Goal: Information Seeking & Learning: Learn about a topic

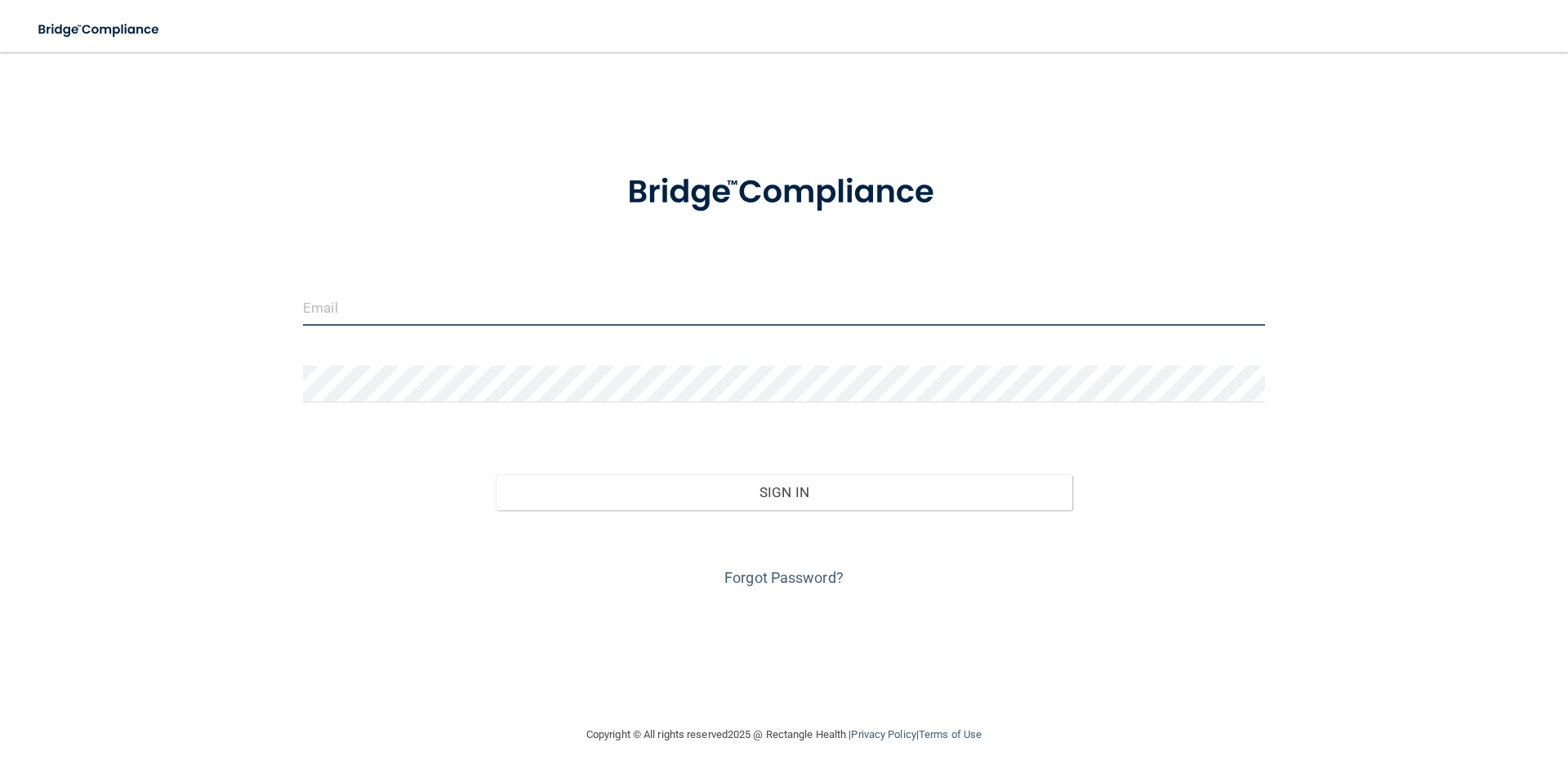
click at [500, 312] on input "email" at bounding box center [784, 307] width 963 height 36
type input "[EMAIL_ADDRESS][DOMAIN_NAME]"
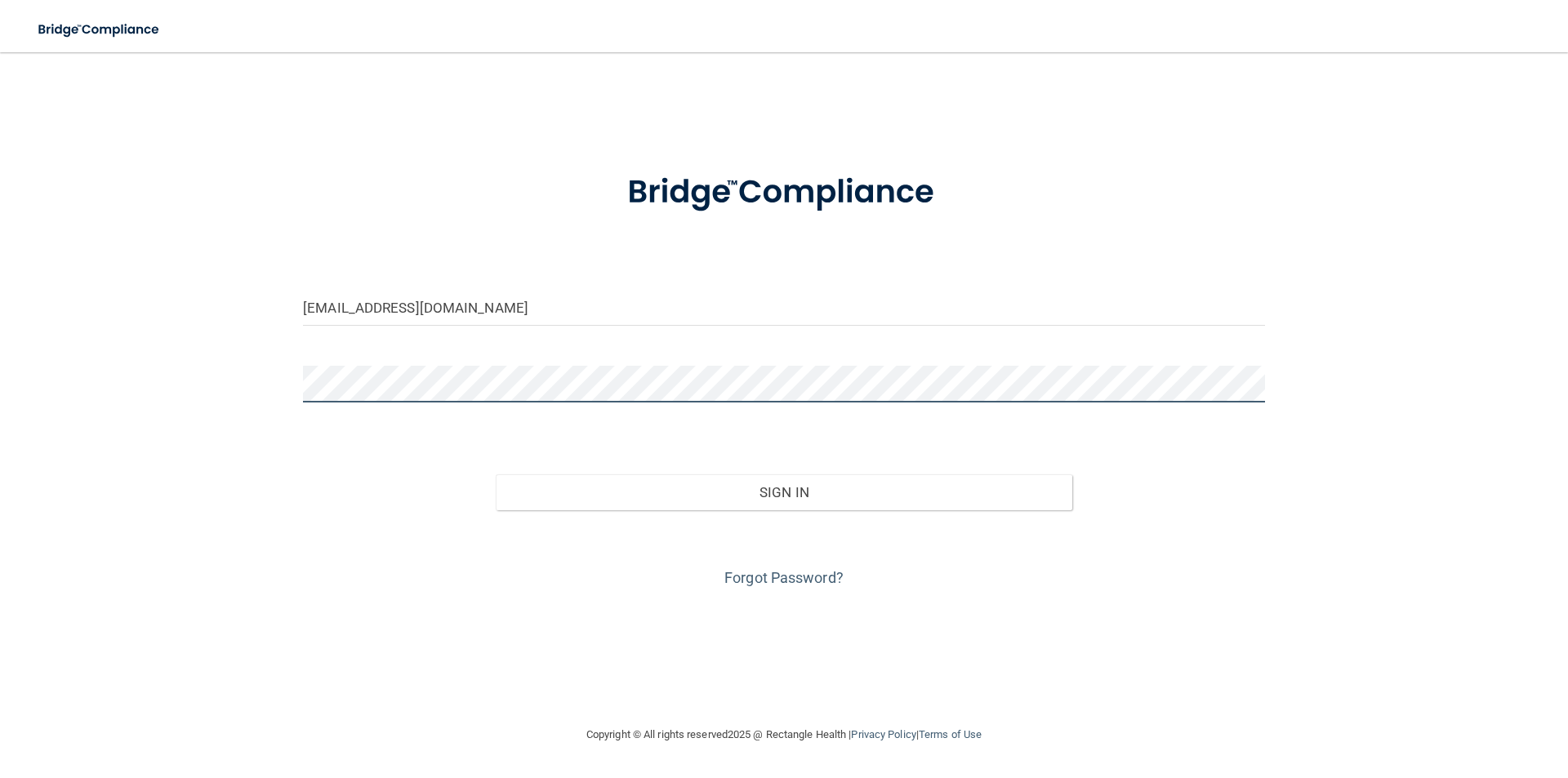
click at [496, 474] on button "Sign In" at bounding box center [784, 493] width 578 height 36
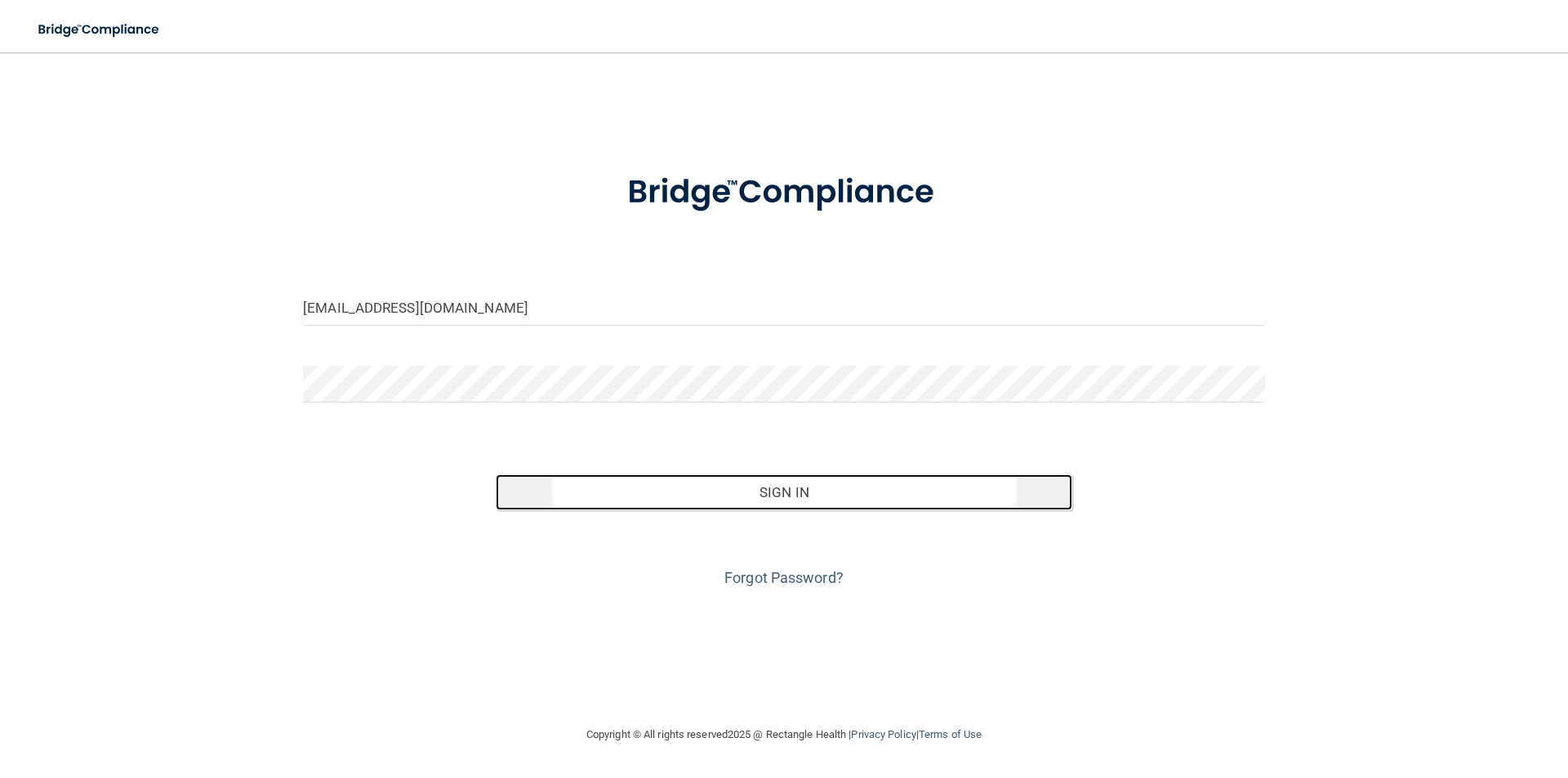
click at [606, 477] on button "Sign In" at bounding box center [784, 493] width 578 height 36
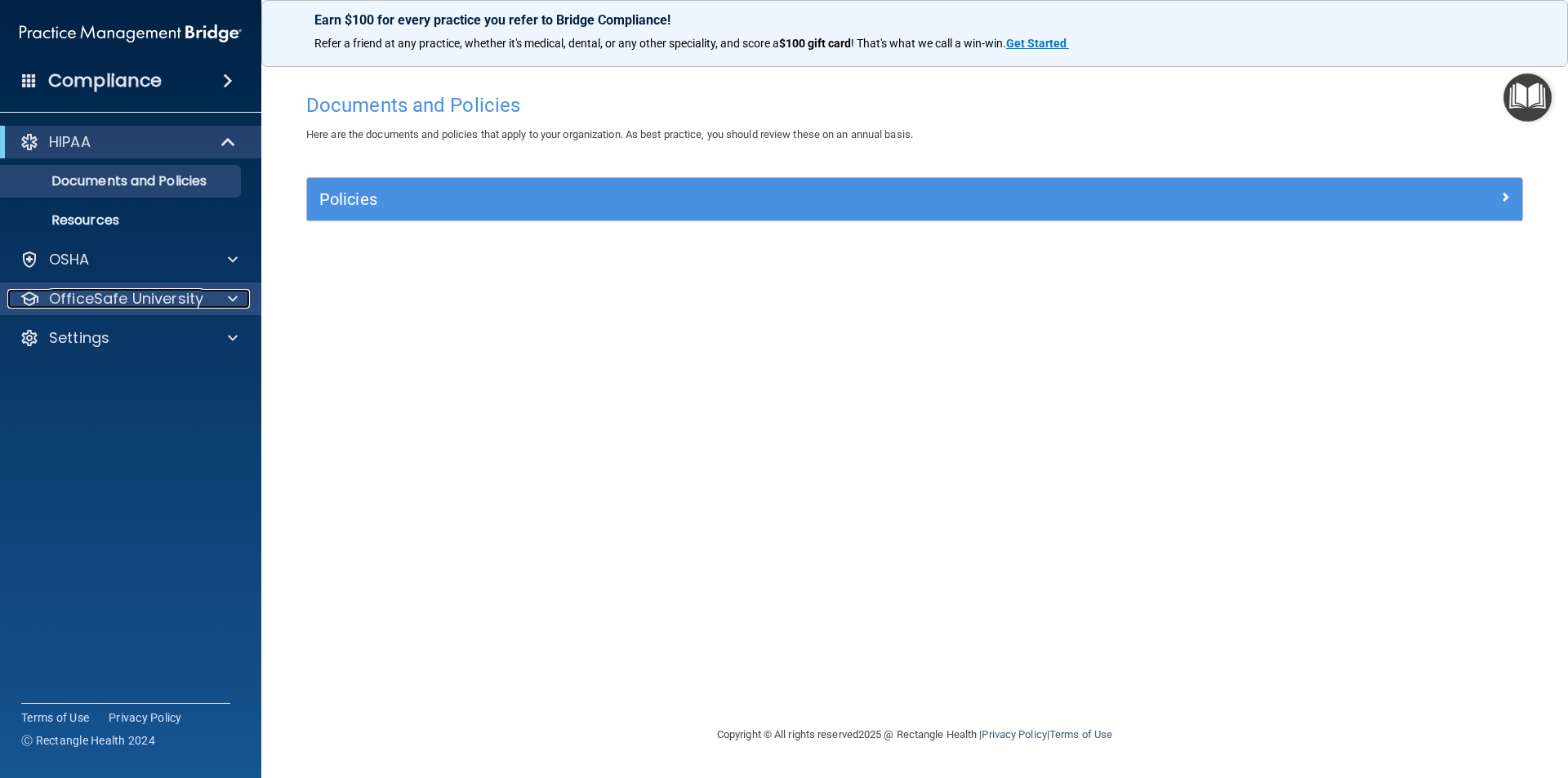
click at [230, 297] on span at bounding box center [233, 299] width 10 height 20
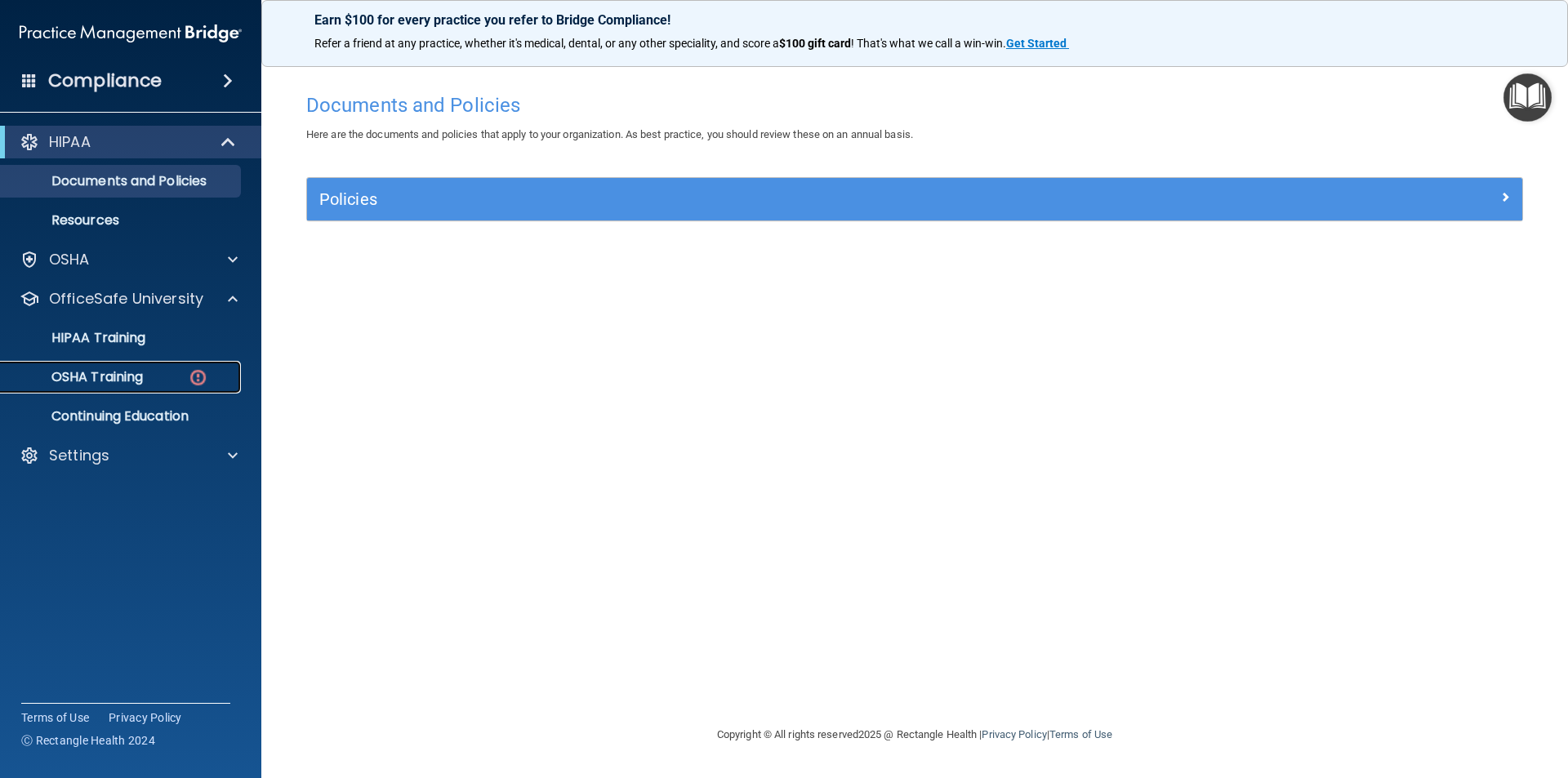
click at [191, 378] on img at bounding box center [198, 377] width 20 height 20
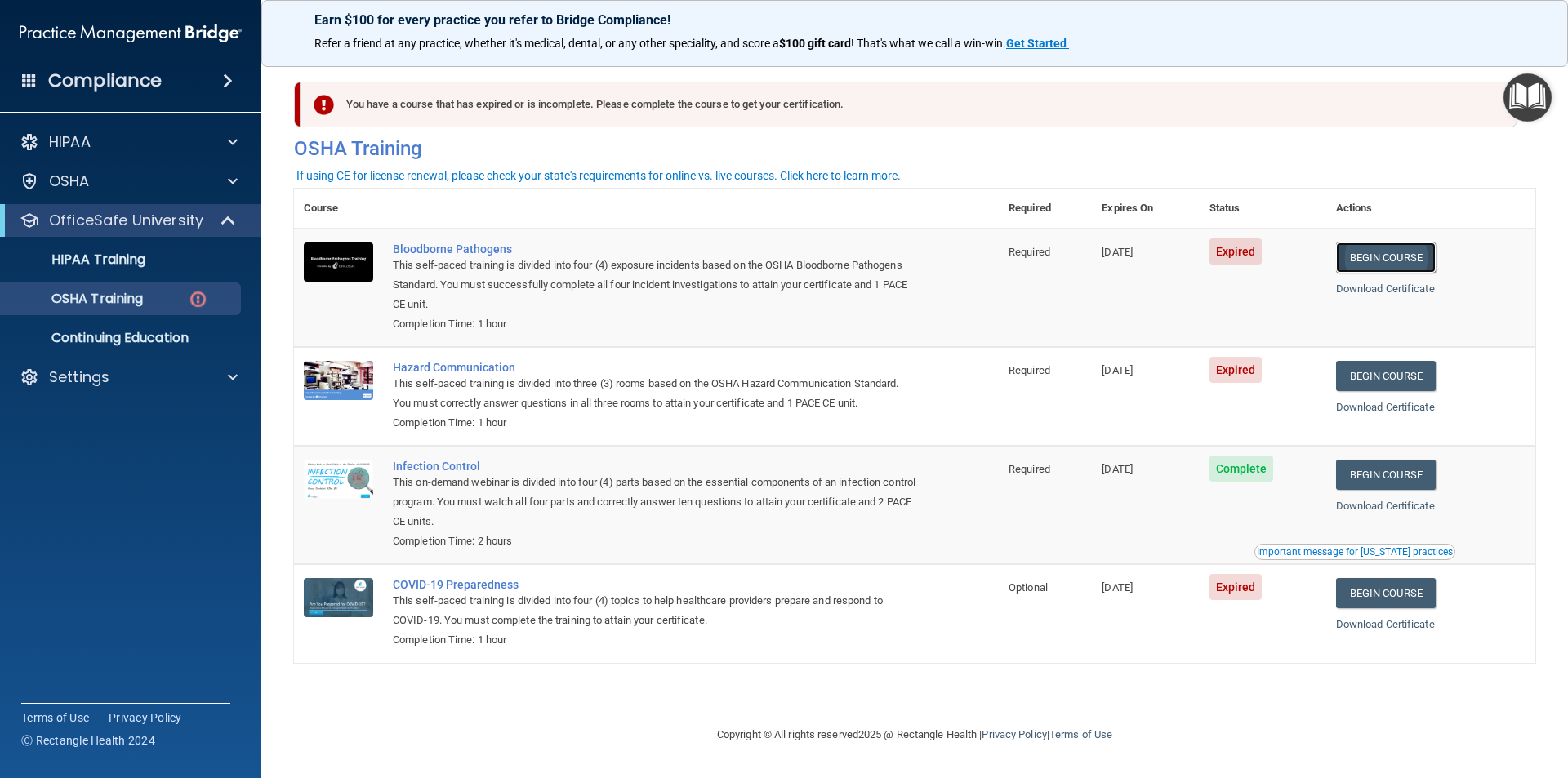
click at [1401, 251] on link "Begin Course" at bounding box center [1386, 258] width 99 height 31
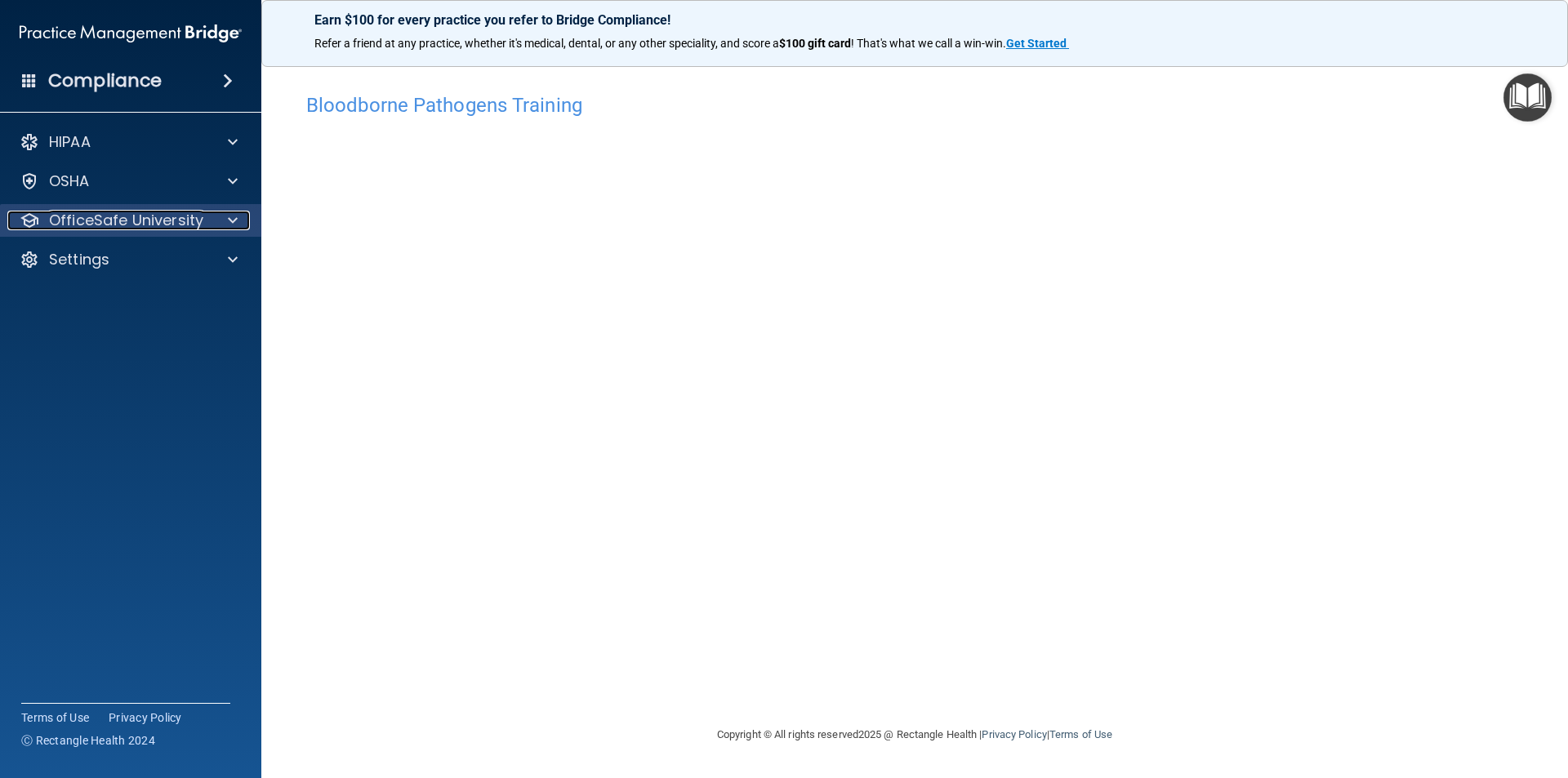
click at [236, 221] on span at bounding box center [233, 221] width 10 height 20
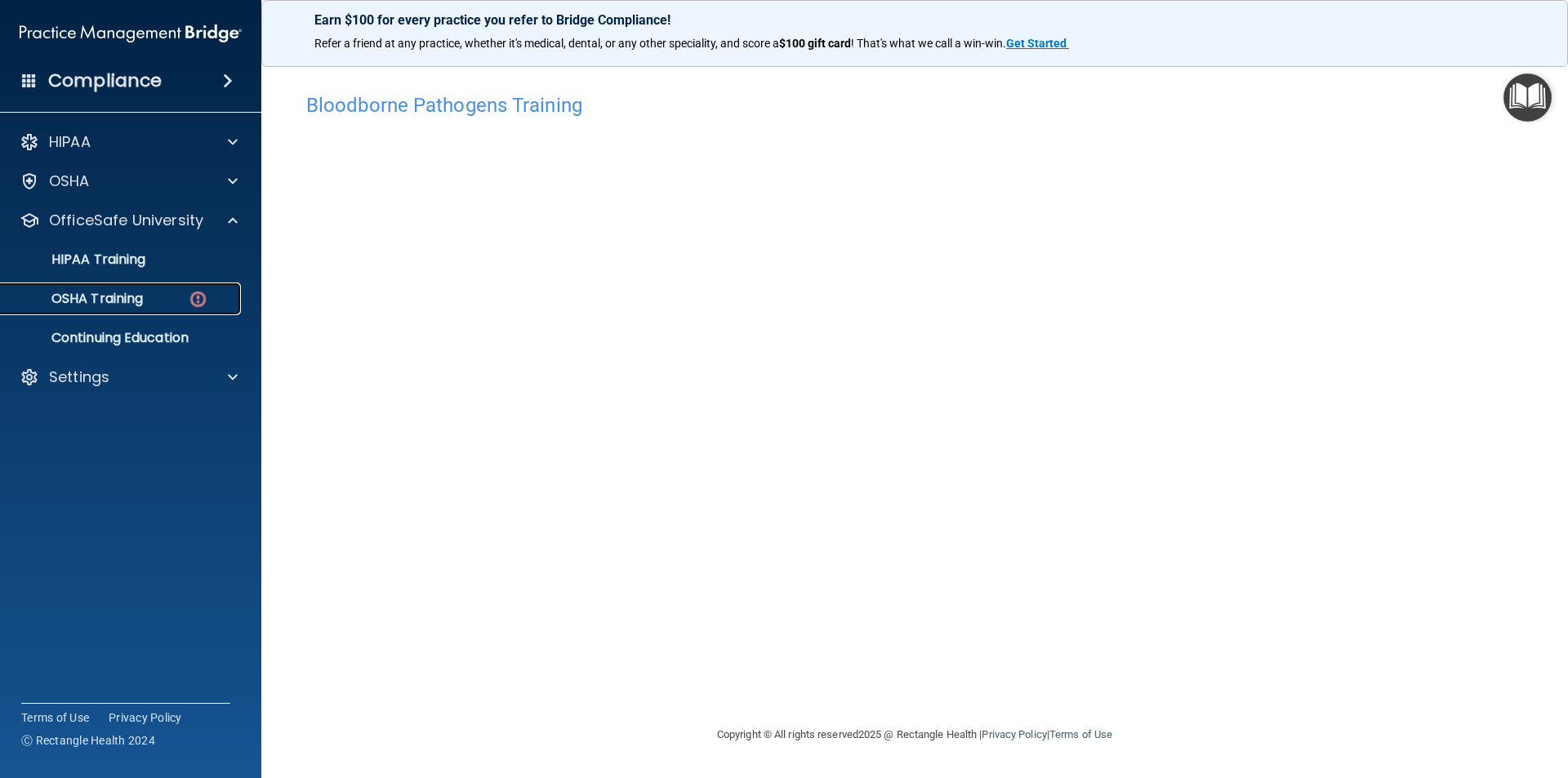
click at [183, 298] on div "OSHA Training" at bounding box center [122, 299] width 223 height 16
